Goal: Information Seeking & Learning: Check status

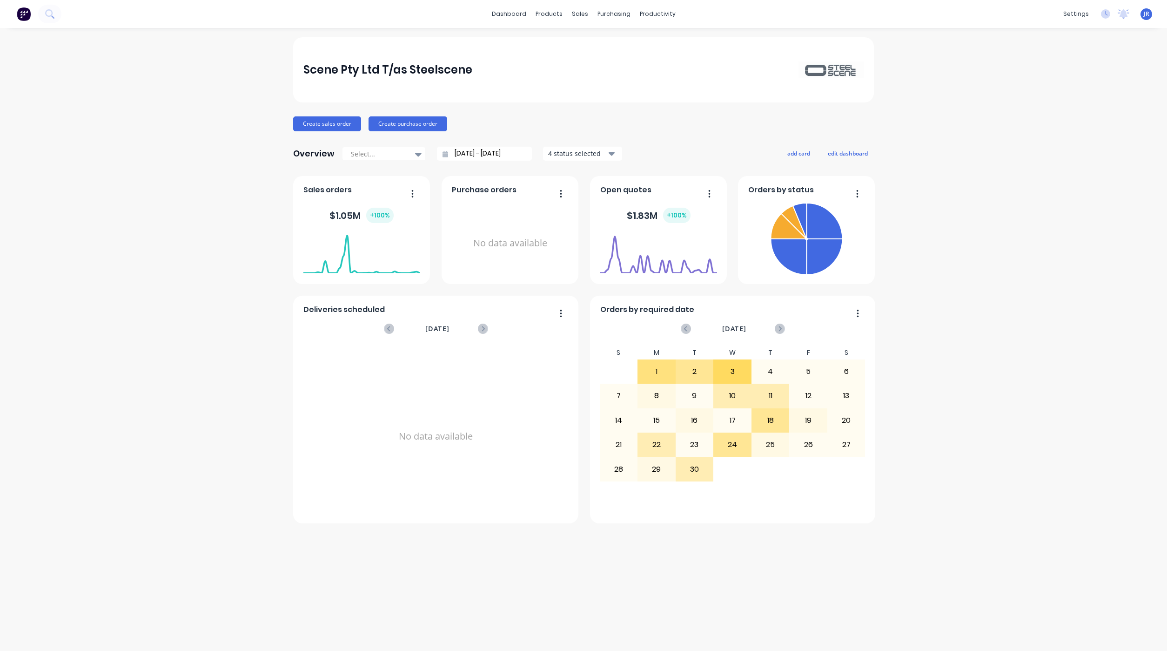
click at [288, 531] on div "Scene Pty Ltd T/as Steelscene Create sales order Create purchase order Overview…" at bounding box center [583, 339] width 1167 height 604
click at [591, 39] on link "Sales Orders" at bounding box center [629, 44] width 123 height 19
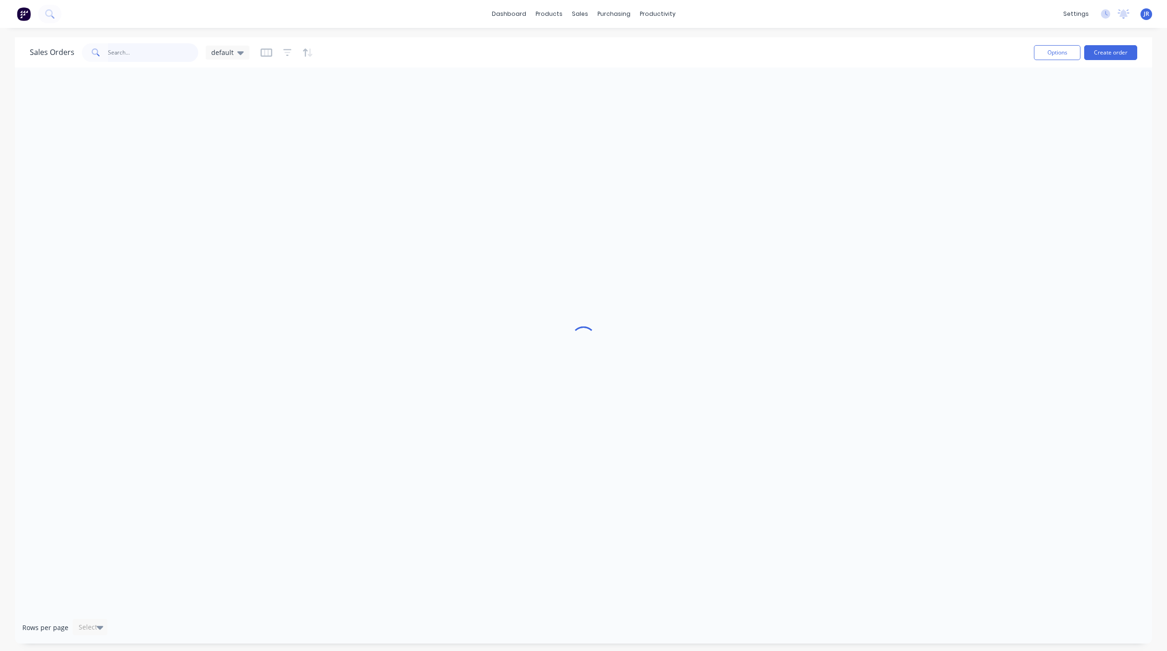
click at [127, 49] on input "text" at bounding box center [153, 52] width 91 height 19
drag, startPoint x: 130, startPoint y: 51, endPoint x: 38, endPoint y: 56, distance: 91.8
click at [38, 56] on div "Sales Orders 6135 default" at bounding box center [140, 52] width 220 height 19
type input "[PERSON_NAME]"
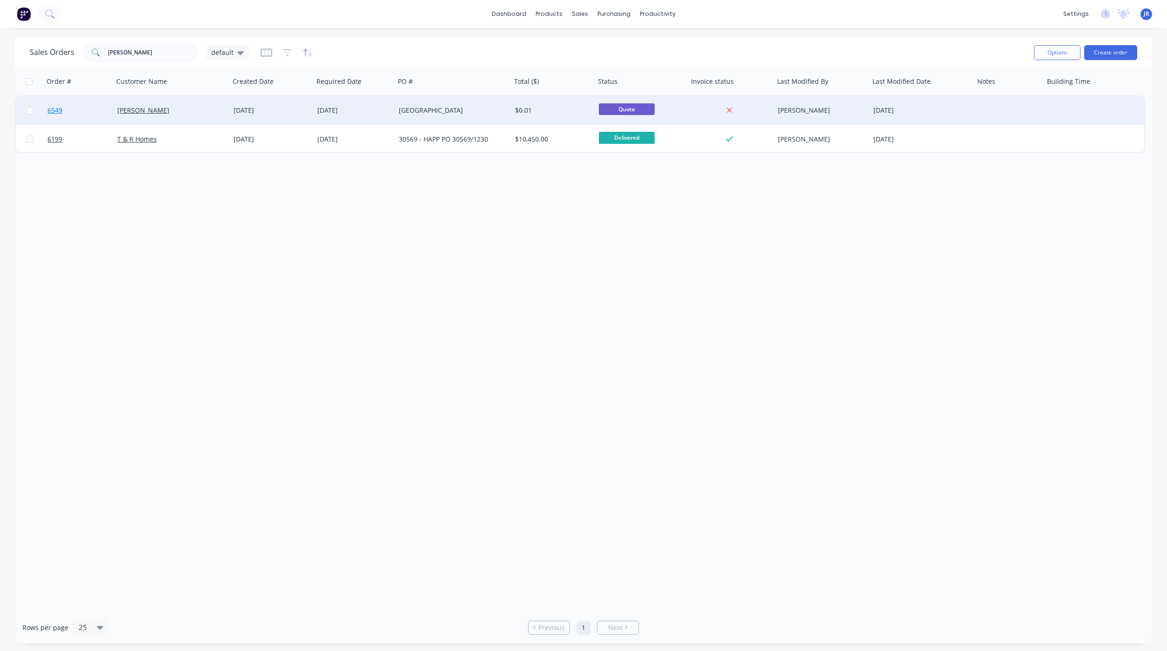
click at [54, 109] on span "6549" at bounding box center [54, 110] width 15 height 9
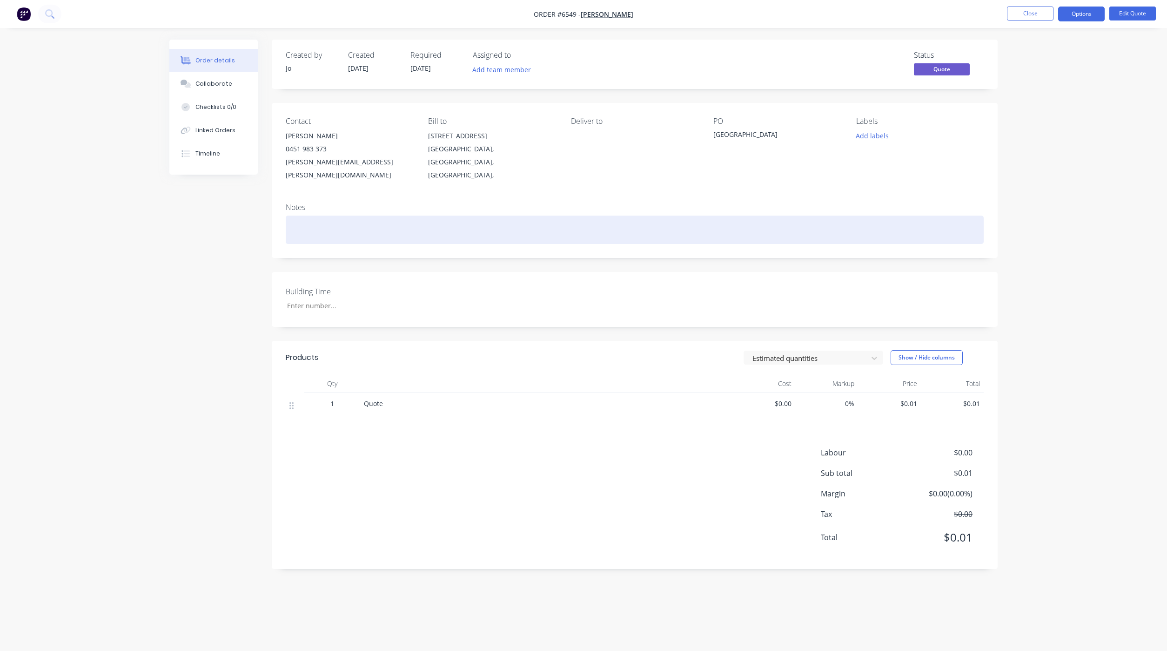
click at [753, 227] on div at bounding box center [635, 229] width 698 height 28
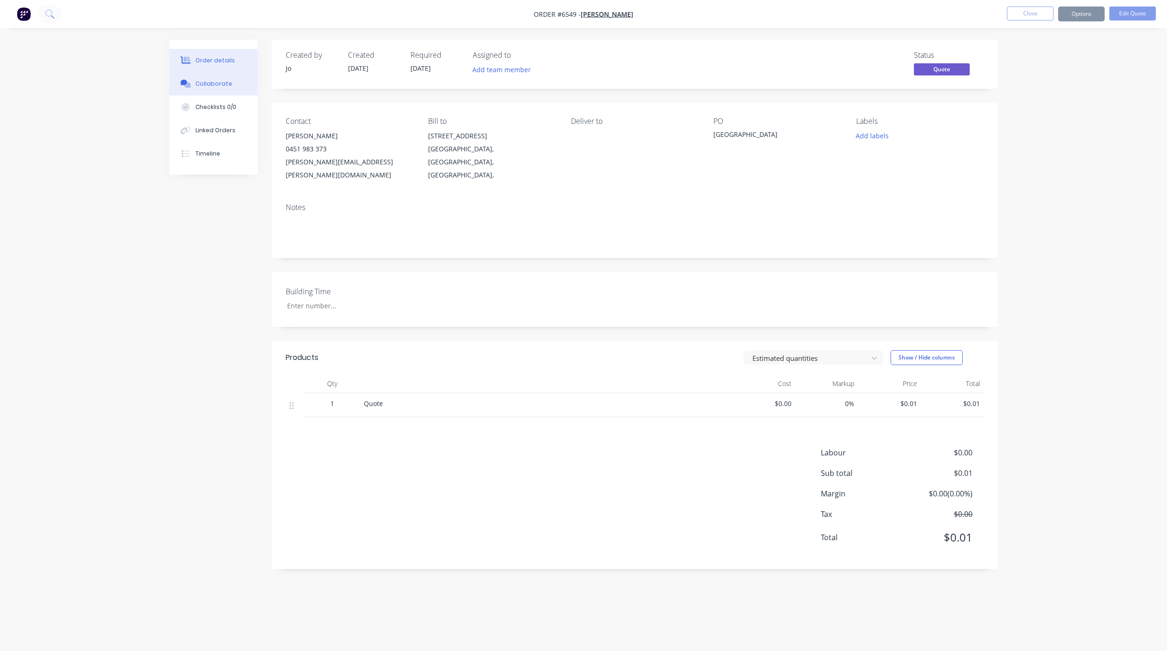
click at [229, 92] on button "Collaborate" at bounding box center [213, 83] width 88 height 23
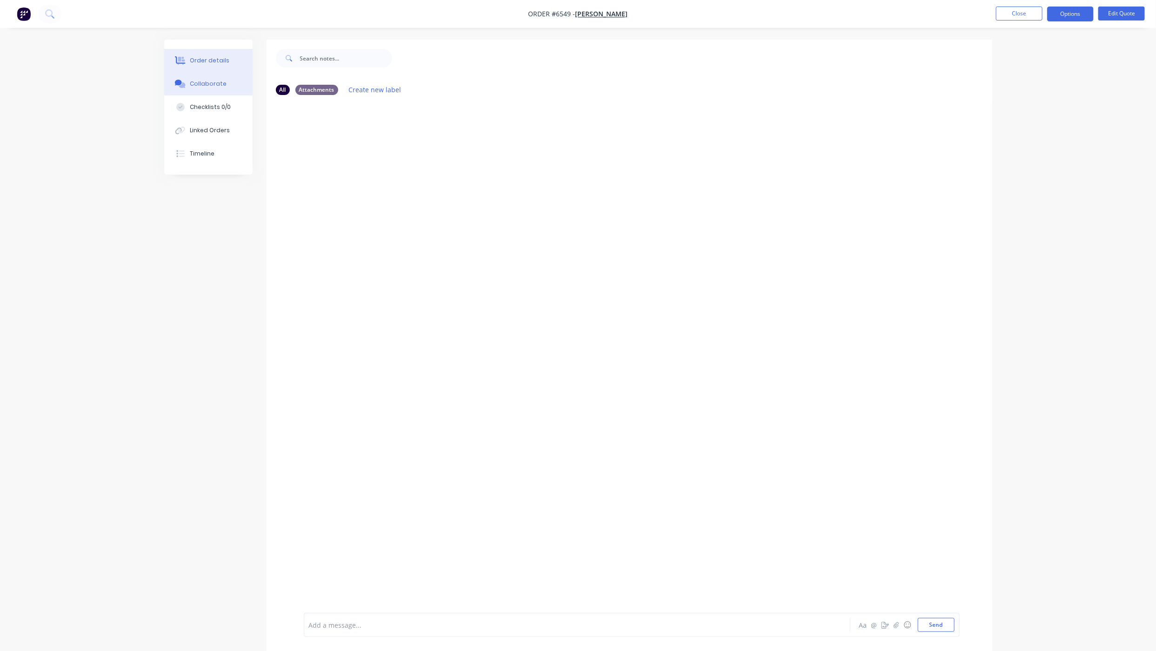
click at [225, 58] on div "Order details" at bounding box center [210, 60] width 40 height 8
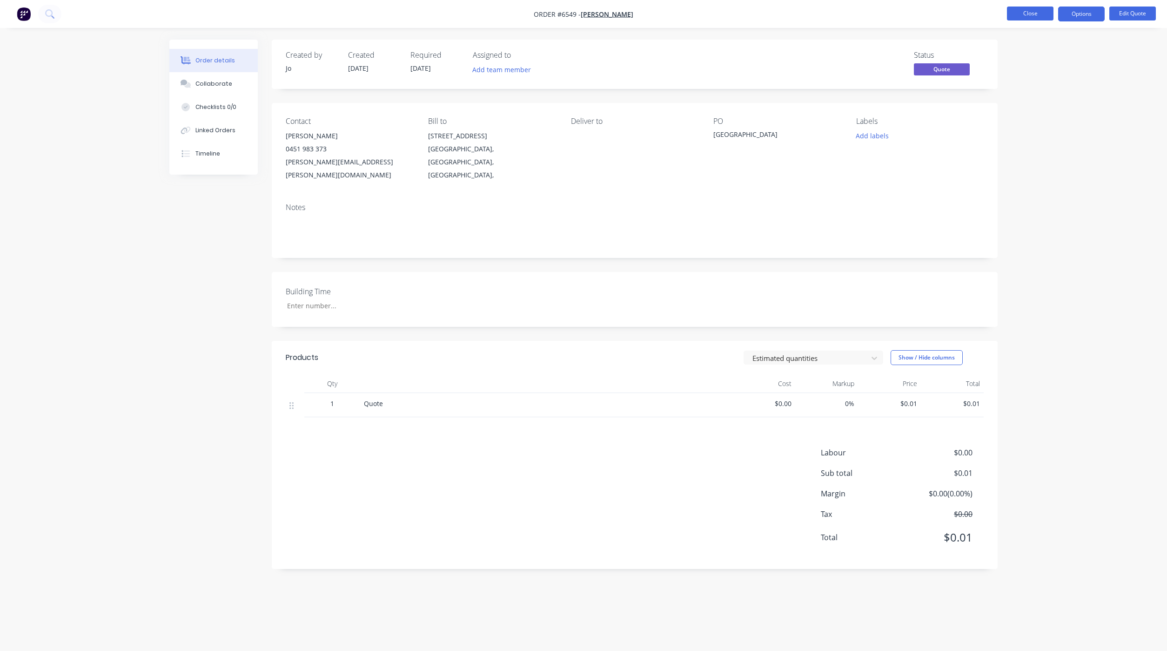
click at [1021, 14] on button "Close" at bounding box center [1030, 14] width 47 height 14
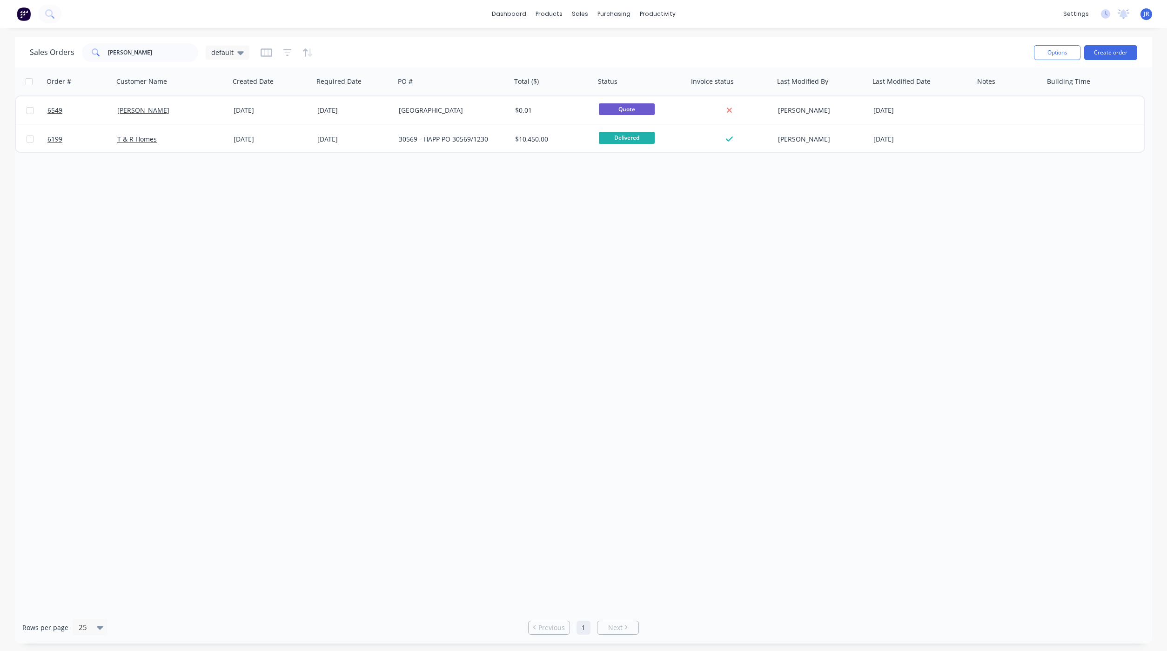
drag, startPoint x: 225, startPoint y: 241, endPoint x: 221, endPoint y: 236, distance: 6.6
click at [221, 236] on div "Order # Customer Name Created Date Required Date PO # Total ($) Status Invoice …" at bounding box center [583, 339] width 1137 height 544
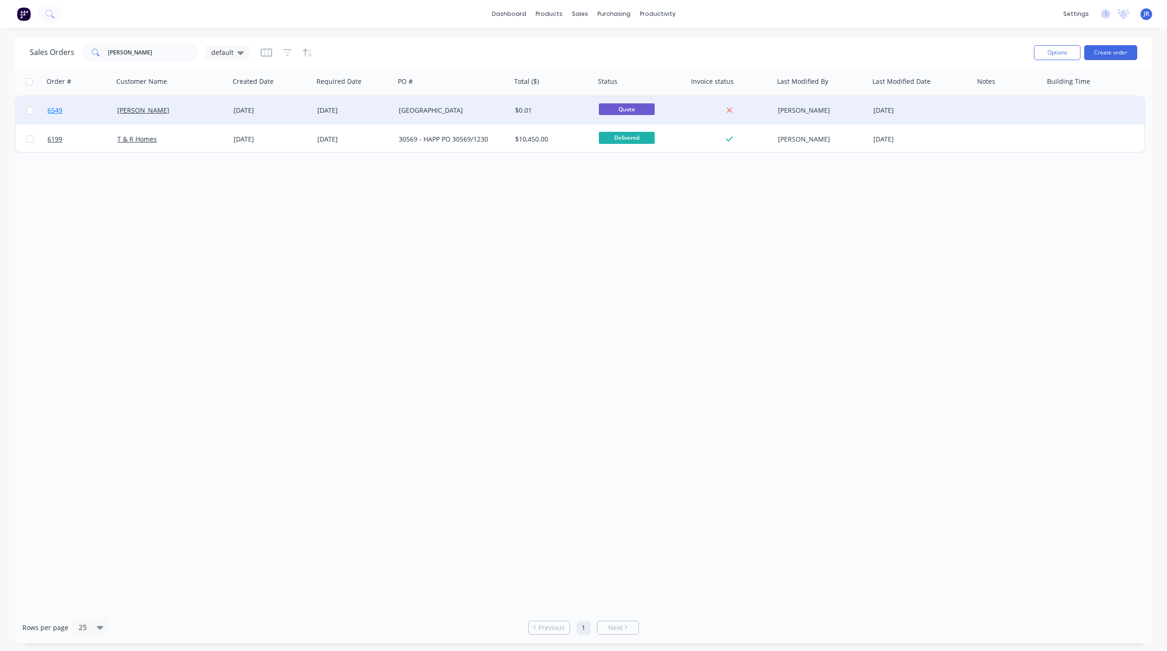
click at [49, 107] on span "6549" at bounding box center [54, 110] width 15 height 9
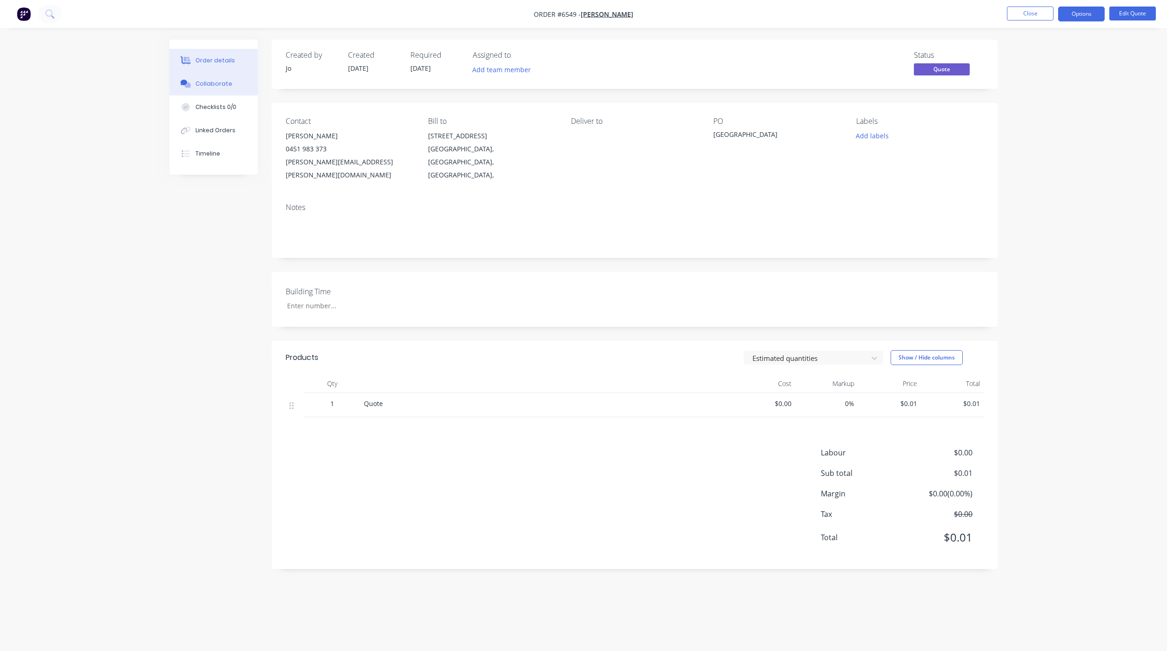
click at [222, 80] on div "Collaborate" at bounding box center [213, 84] width 37 height 8
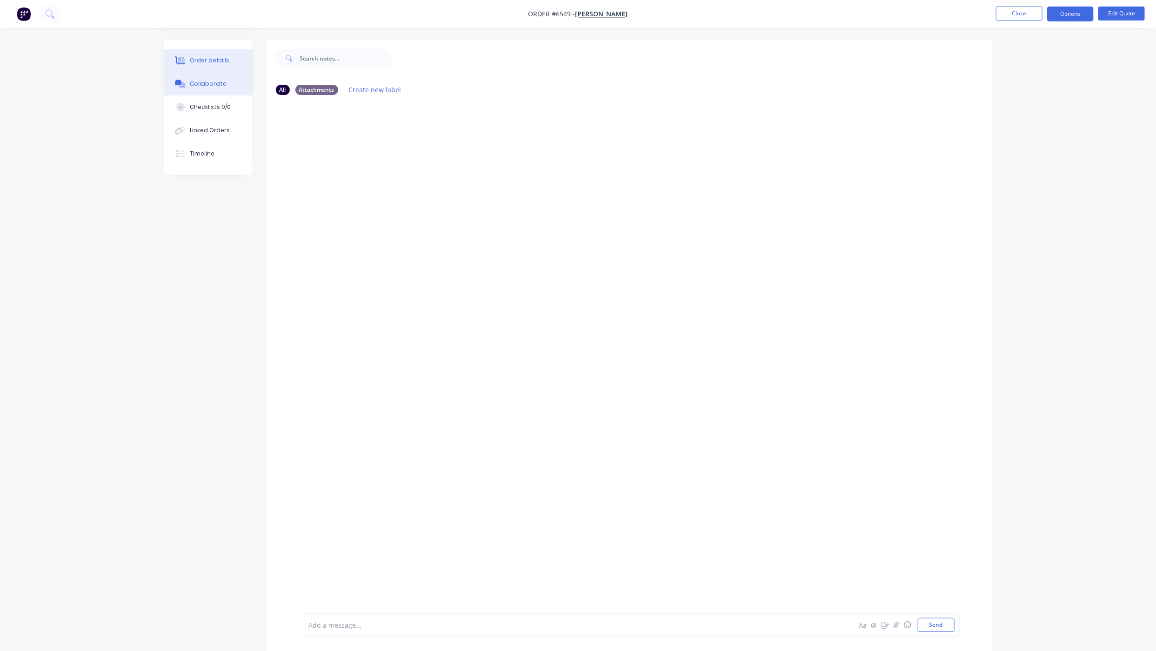
click at [192, 56] on div "Order details" at bounding box center [210, 60] width 40 height 8
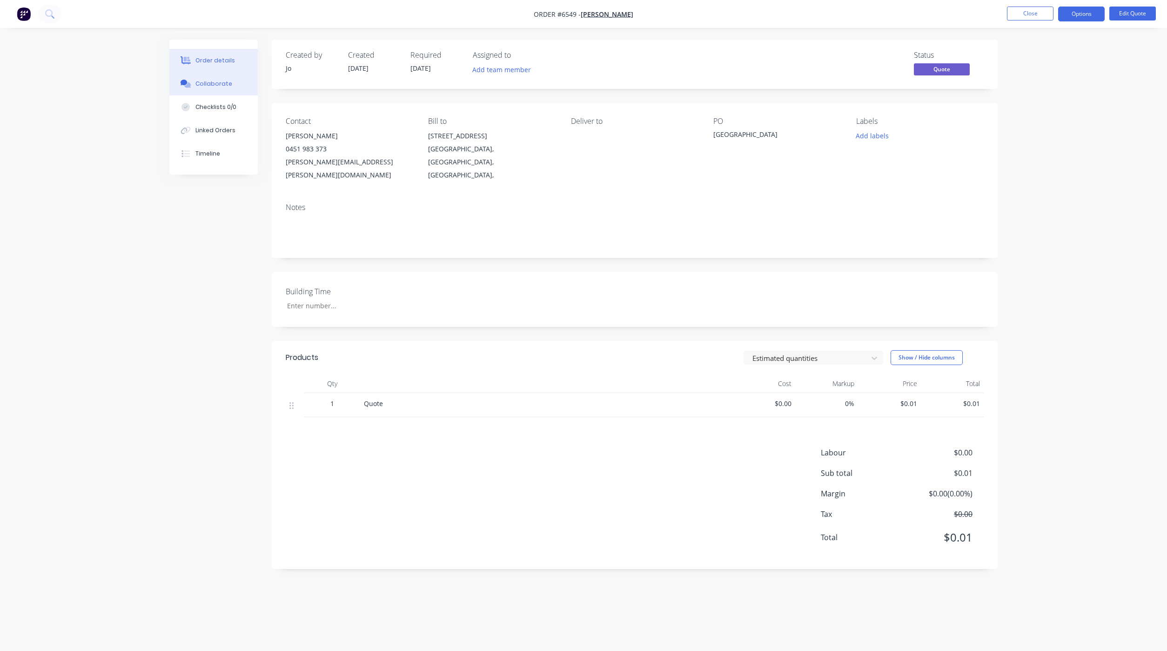
click at [193, 89] on button "Collaborate" at bounding box center [213, 83] width 88 height 23
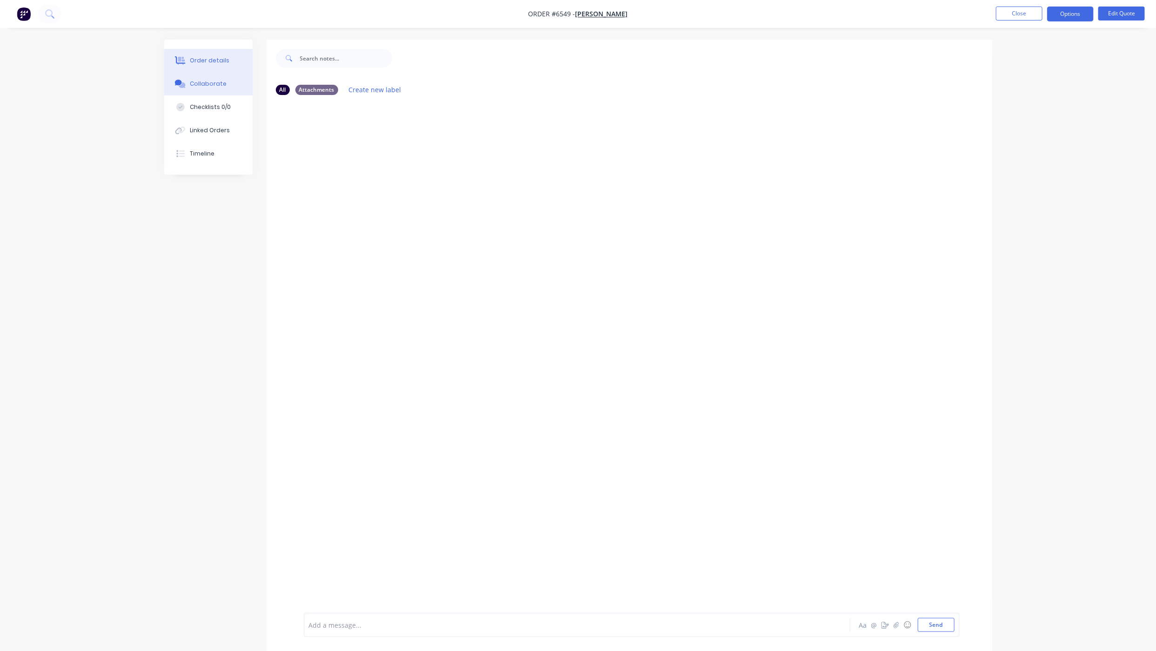
click at [222, 60] on div "Order details" at bounding box center [210, 60] width 40 height 8
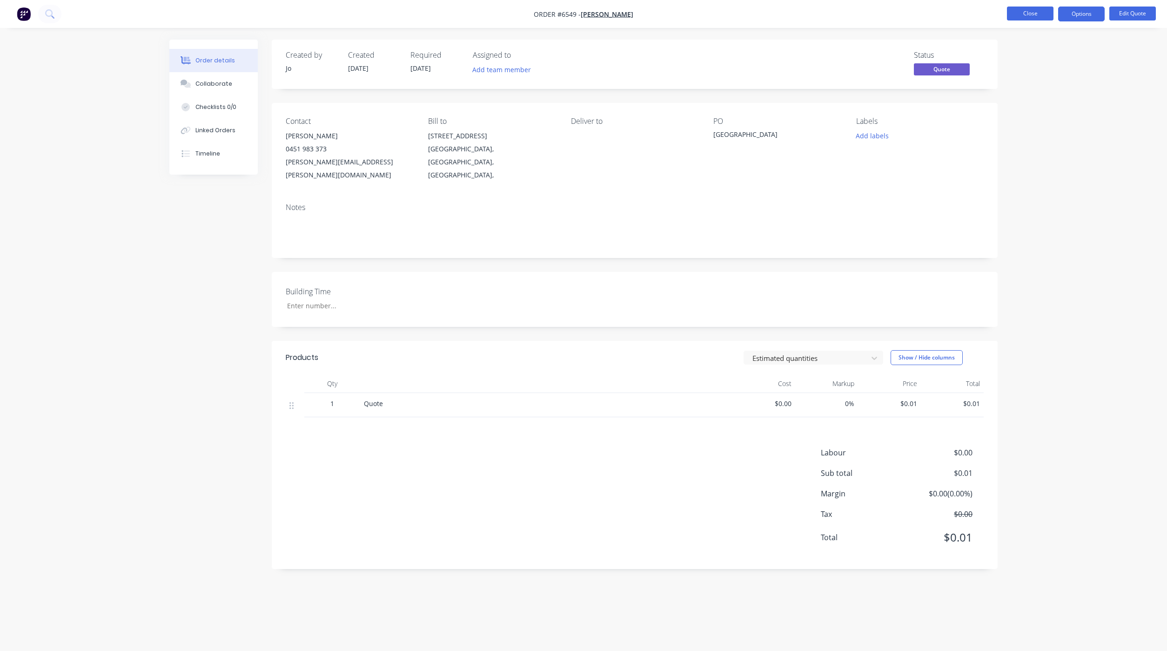
click at [1021, 11] on button "Close" at bounding box center [1030, 14] width 47 height 14
